Goal: Task Accomplishment & Management: Complete application form

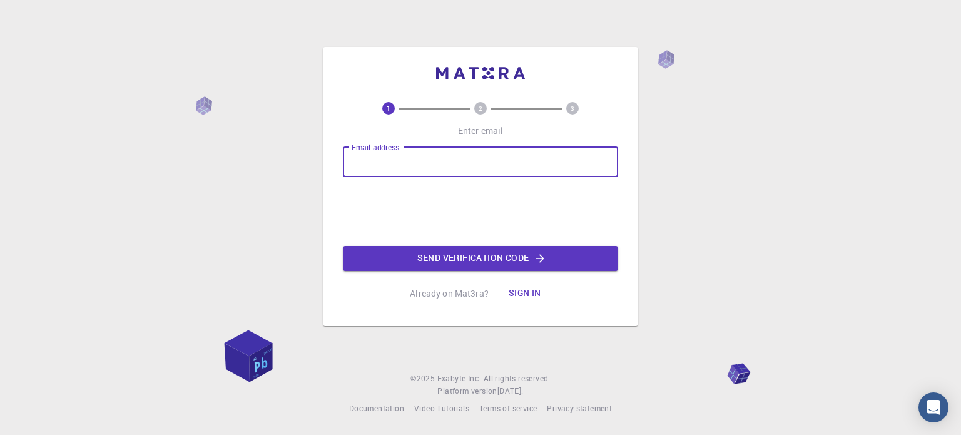
click at [421, 163] on input "Email address" at bounding box center [480, 162] width 275 height 30
click at [365, 157] on input "Email address" at bounding box center [480, 162] width 275 height 30
type input "[PERSON_NAME][EMAIL_ADDRESS][DOMAIN_NAME]"
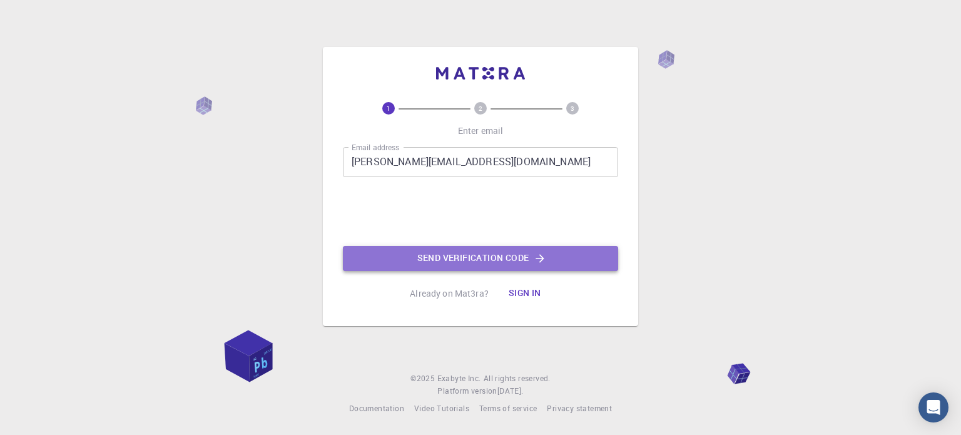
click at [452, 261] on button "Send verification code" at bounding box center [480, 258] width 275 height 25
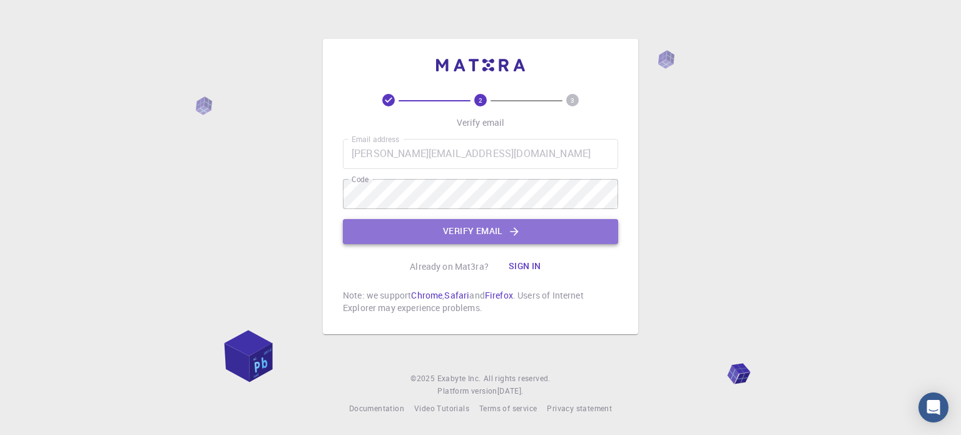
click at [440, 243] on button "Verify email" at bounding box center [480, 231] width 275 height 25
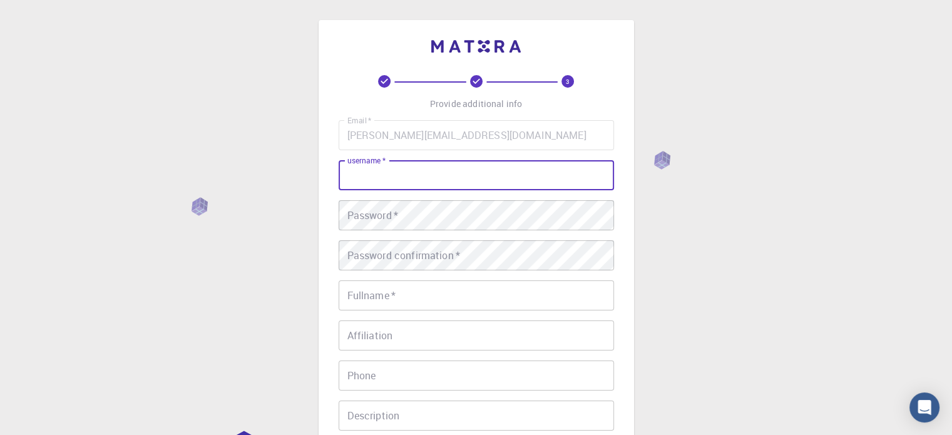
click at [377, 177] on input "username   *" at bounding box center [476, 175] width 275 height 30
click at [363, 177] on input "username   *" at bounding box center [476, 175] width 275 height 30
type input "aratigavali"
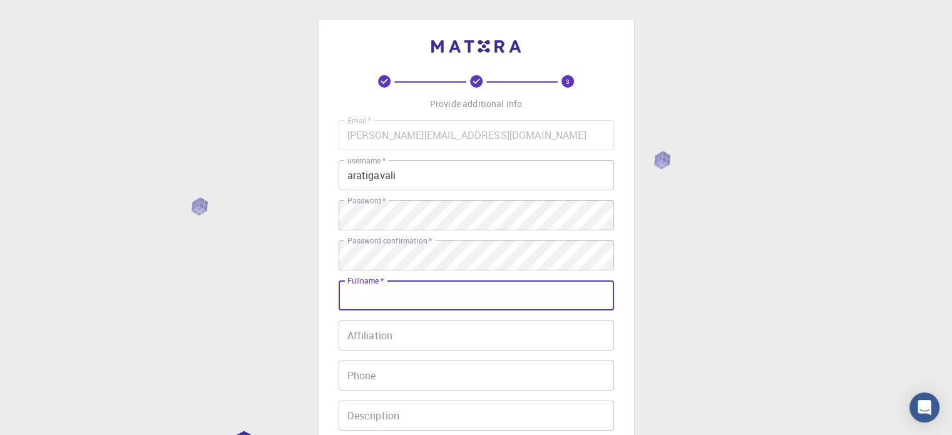
click at [365, 302] on input "Fullname   *" at bounding box center [476, 295] width 275 height 30
type input "[PERSON_NAME]"
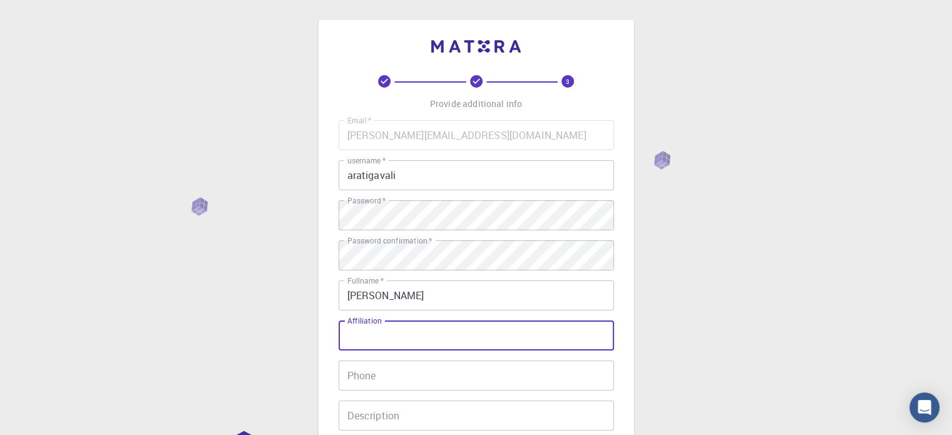
click at [362, 335] on input "Affiliation" at bounding box center [476, 335] width 275 height 30
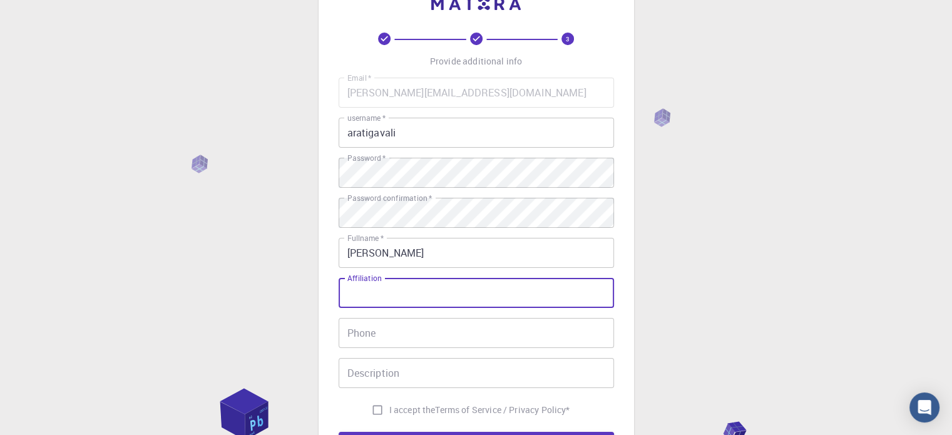
scroll to position [43, 0]
click at [346, 291] on input "Affiliation" at bounding box center [476, 293] width 275 height 30
type input "U"
type input "[PERSON_NAME][GEOGRAPHIC_DATA], [GEOGRAPHIC_DATA]"
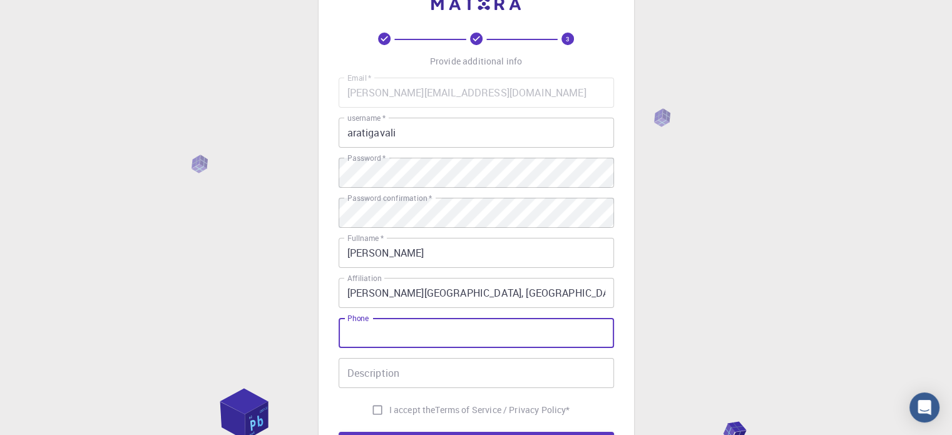
click at [383, 329] on input "Phone" at bounding box center [476, 333] width 275 height 30
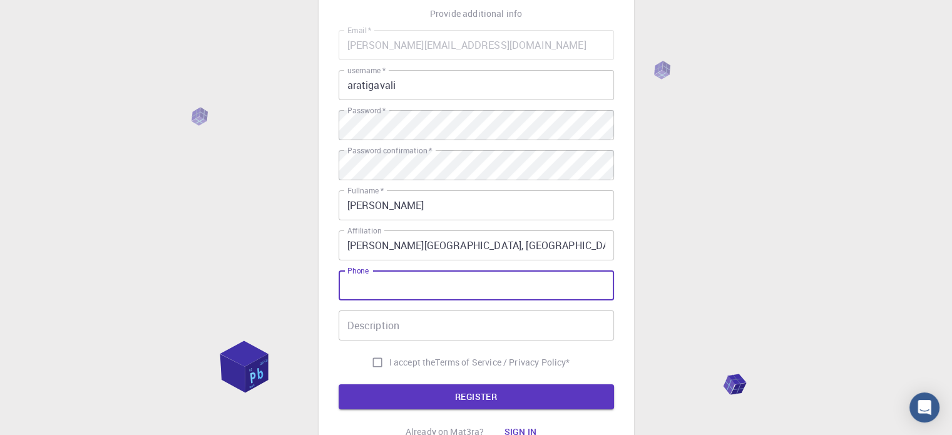
scroll to position [90, 0]
click at [358, 290] on input "Phone" at bounding box center [476, 285] width 275 height 30
type input "7447696502"
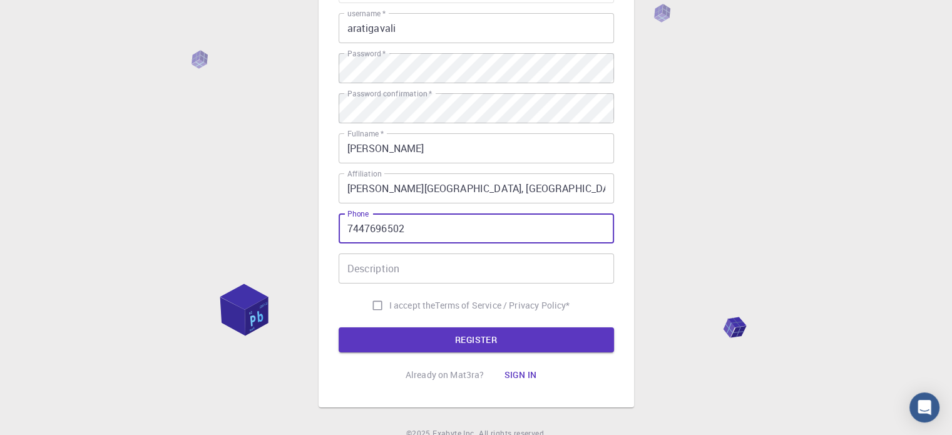
scroll to position [149, 0]
